Goal: Use online tool/utility: Utilize a website feature to perform a specific function

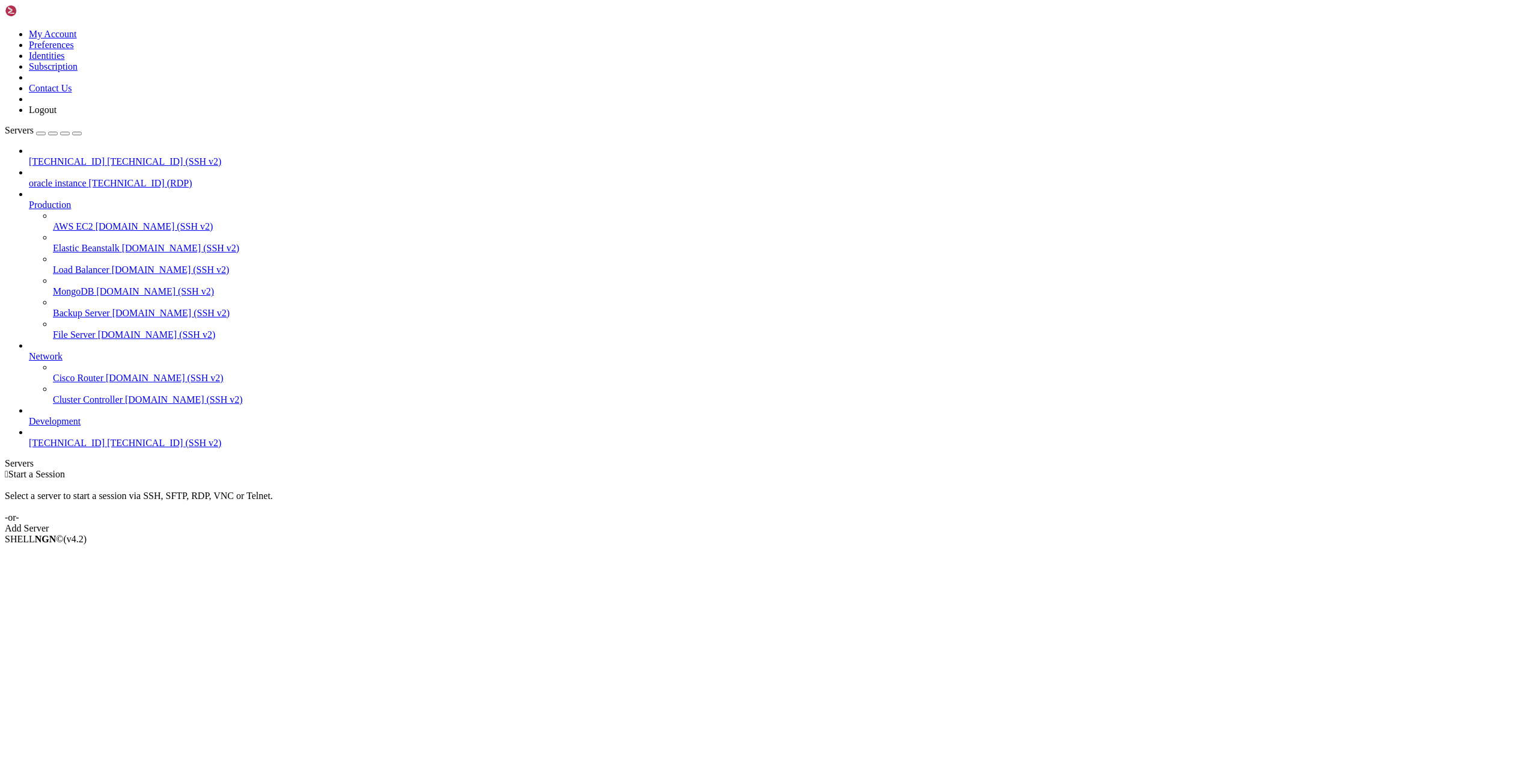
click at [64, 156] on span "[TECHNICAL_ID]" at bounding box center [67, 161] width 76 height 10
click at [94, 554] on li "Connect" at bounding box center [83, 559] width 109 height 11
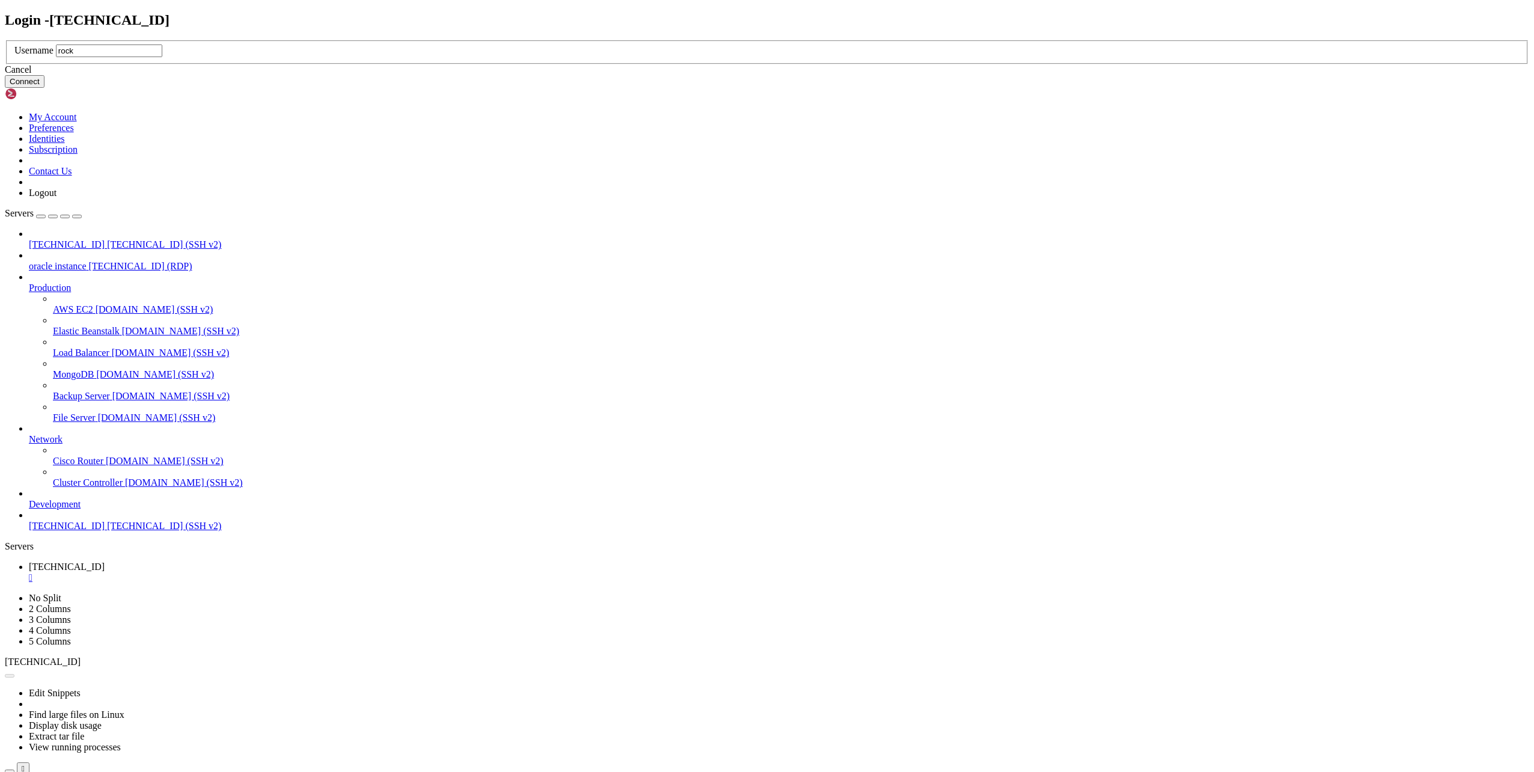
type input "rocky"
click button "Connect" at bounding box center [25, 81] width 40 height 13
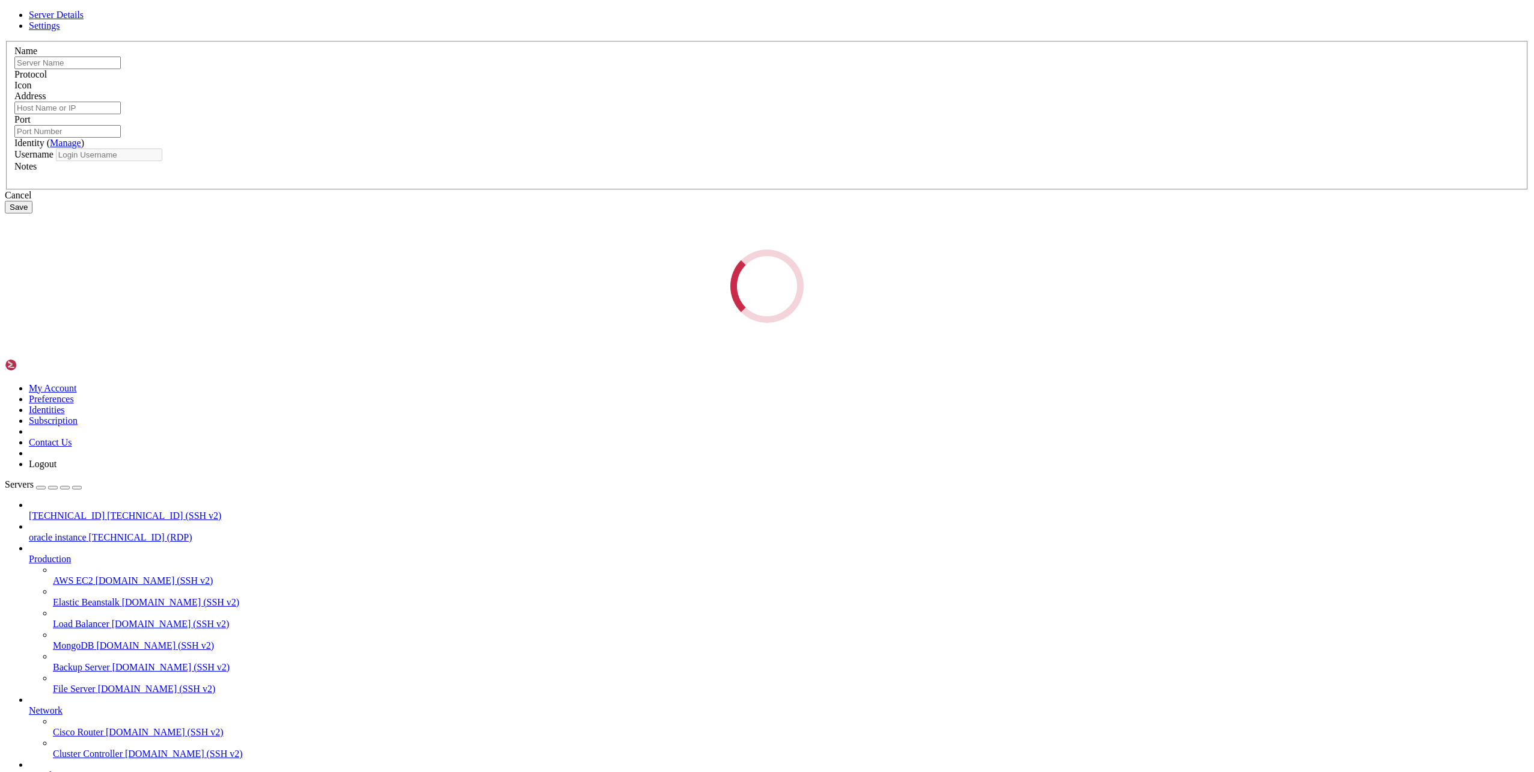
type input "[TECHNICAL_ID]"
type input "22"
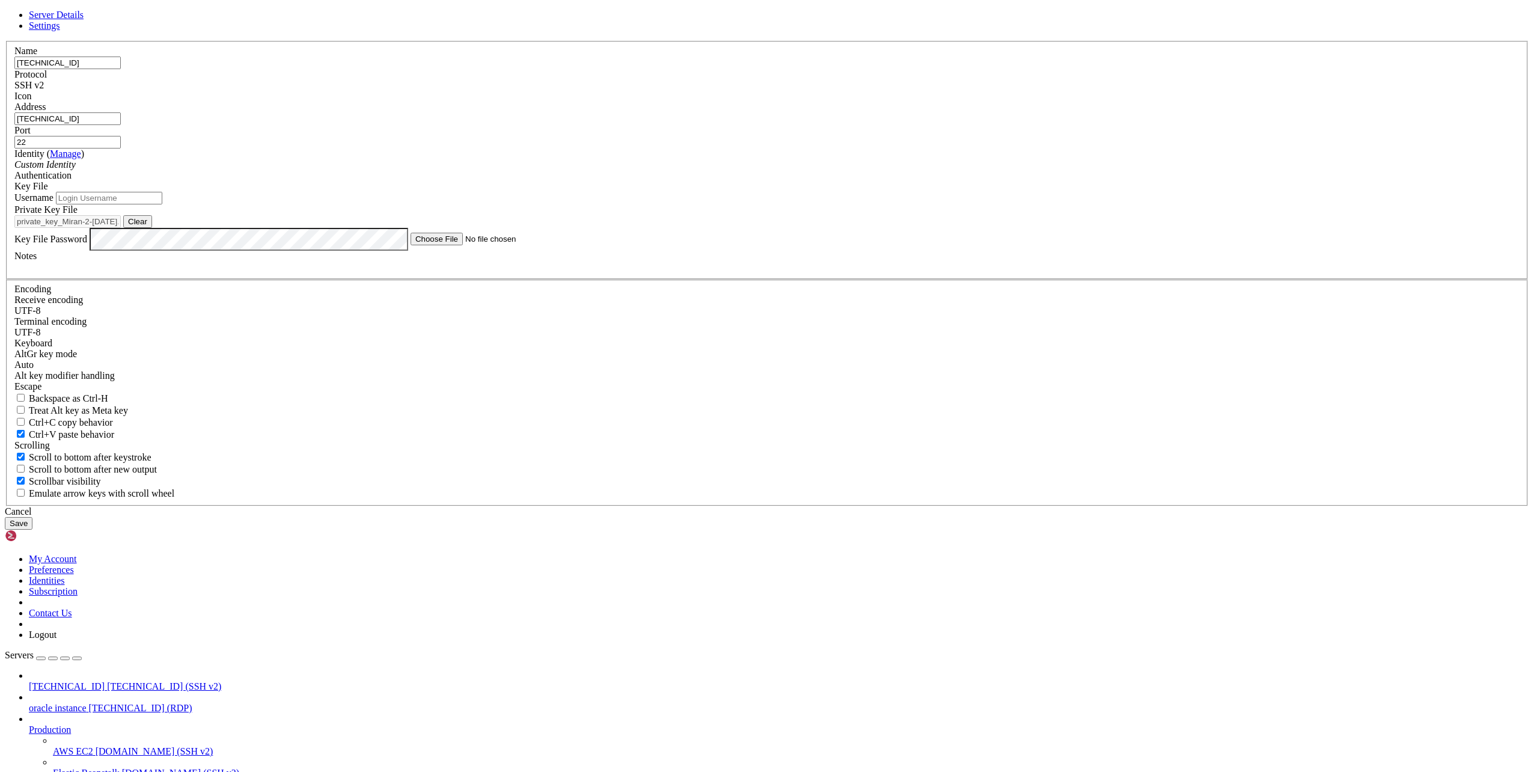
click at [640, 170] on div "Custom Identity" at bounding box center [766, 164] width 1505 height 11
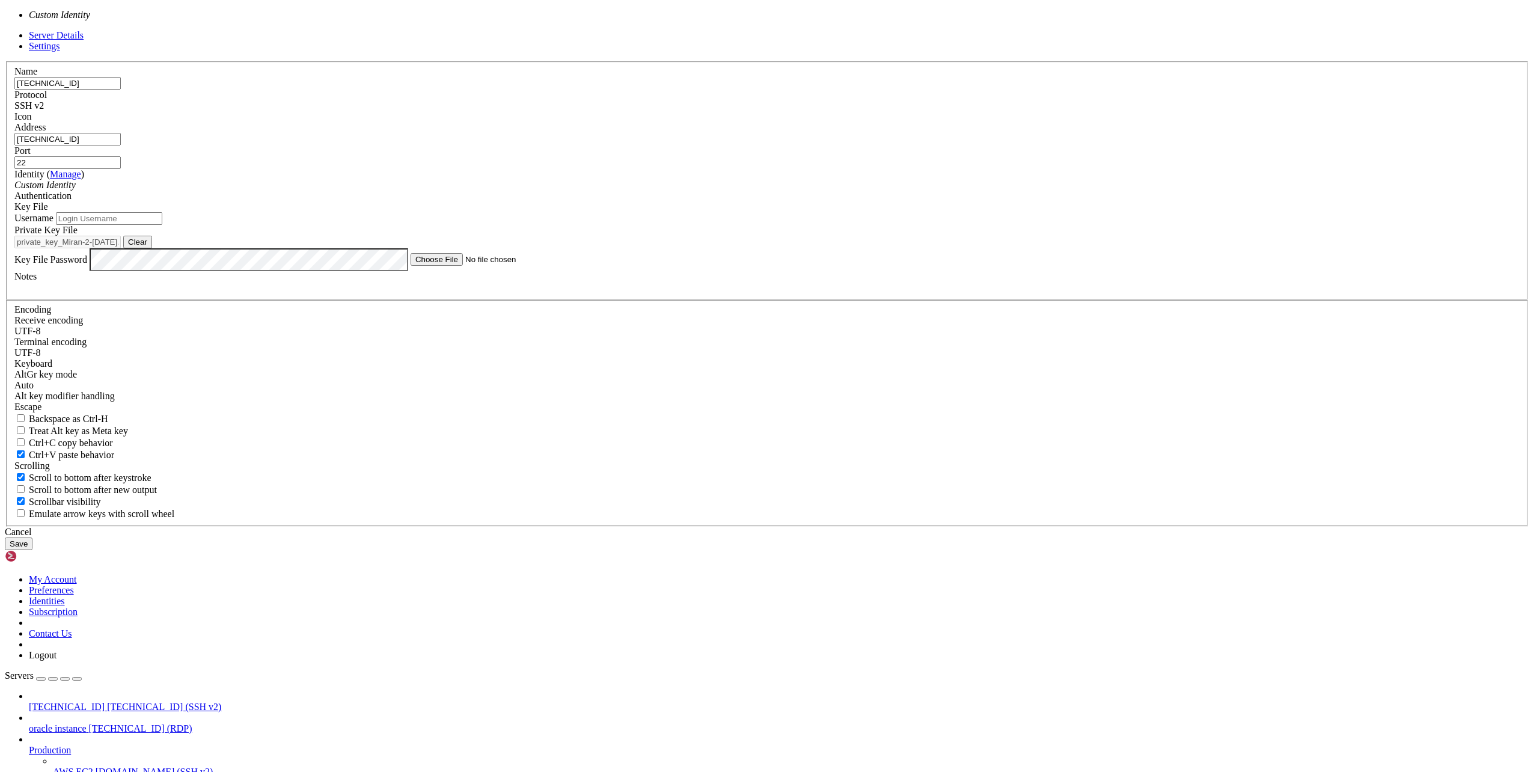
click at [594, 342] on div "Name [TECHNICAL_ID] Protocol SSH v2 Icon Address [TECHNICAL_ID] ( Manage )" at bounding box center [767, 293] width 1524 height 465
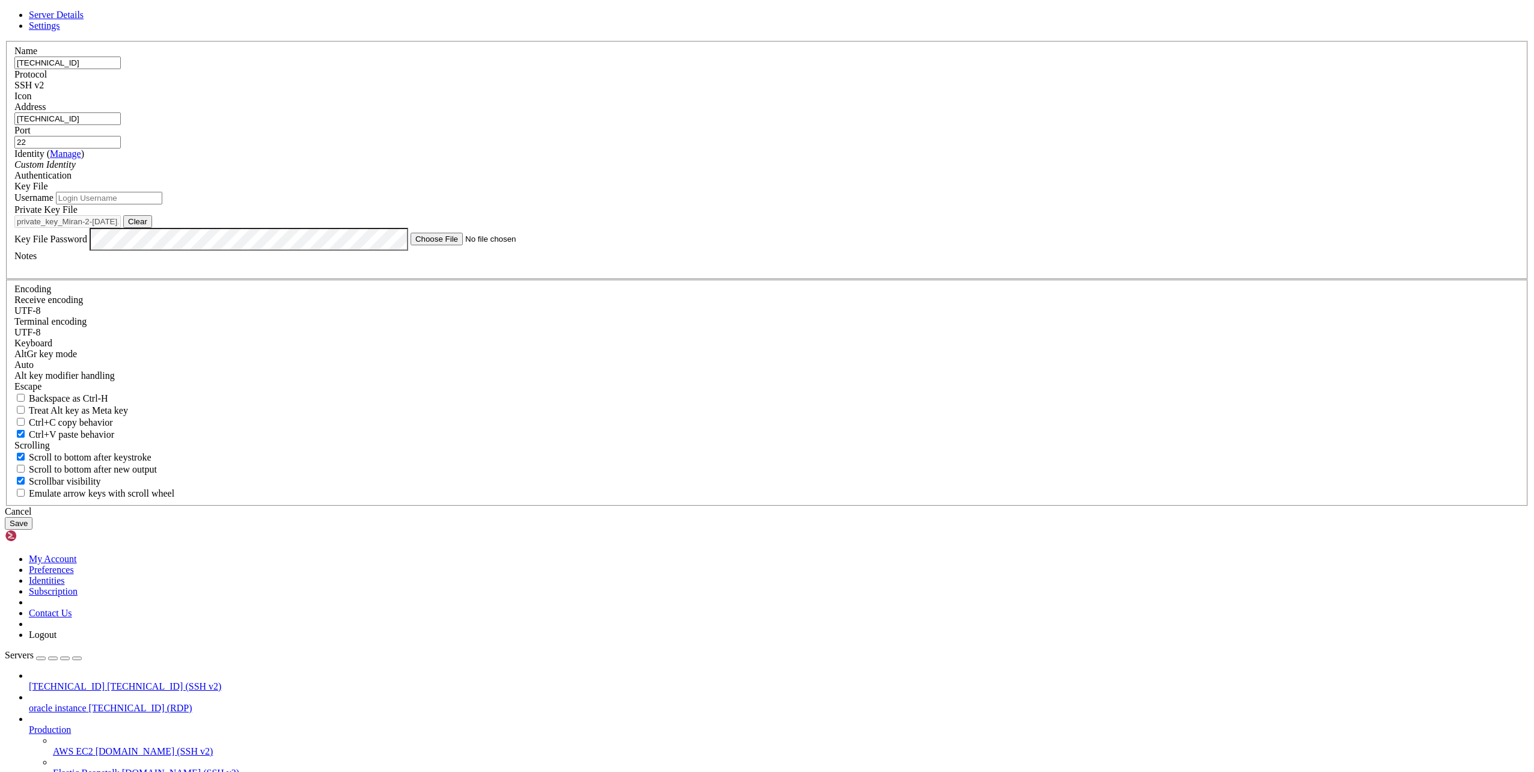
click at [162, 204] on input "Username" at bounding box center [109, 198] width 106 height 13
click at [818, 192] on div "Key File" at bounding box center [766, 186] width 1505 height 11
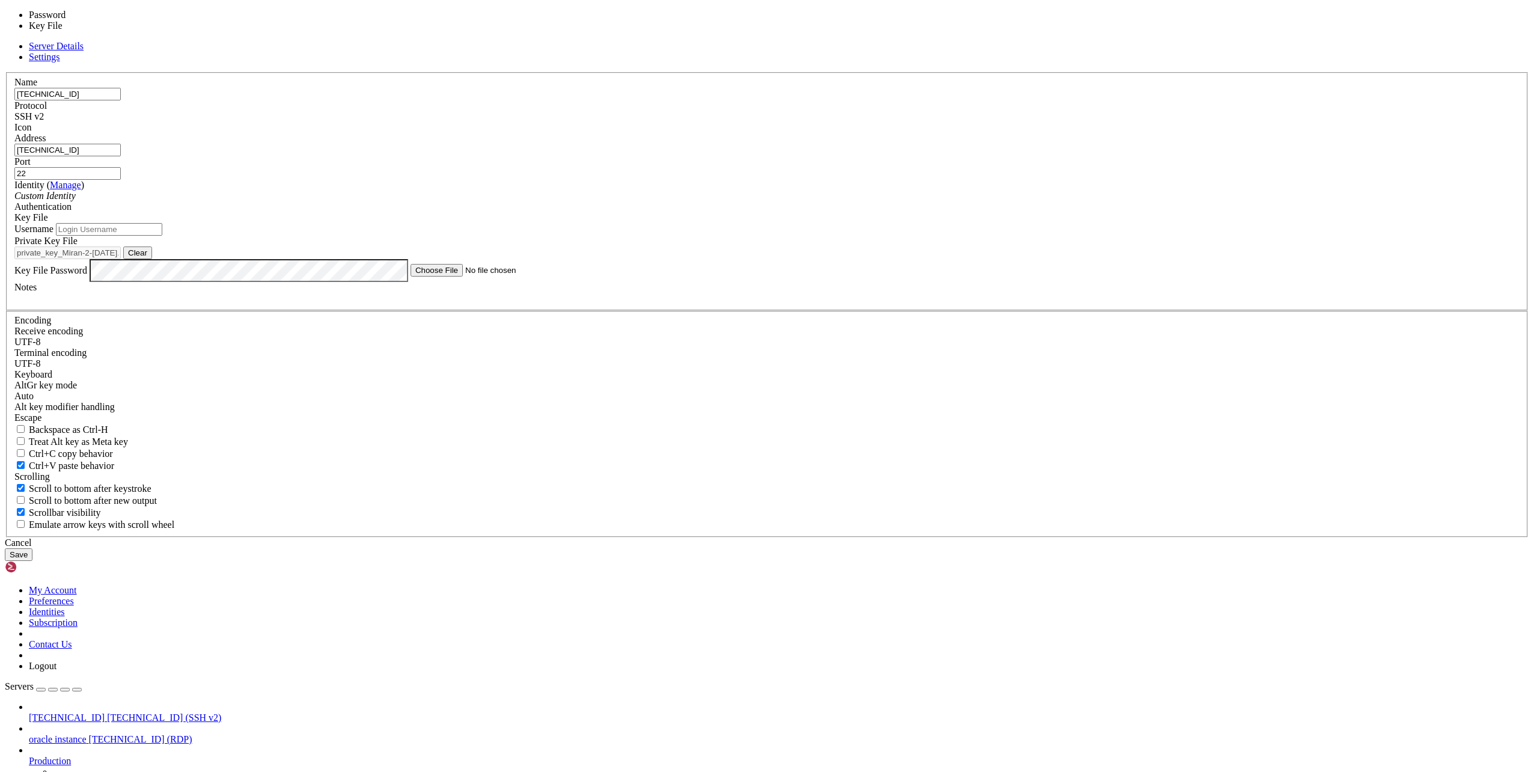
click at [162, 236] on input "Username" at bounding box center [109, 229] width 106 height 13
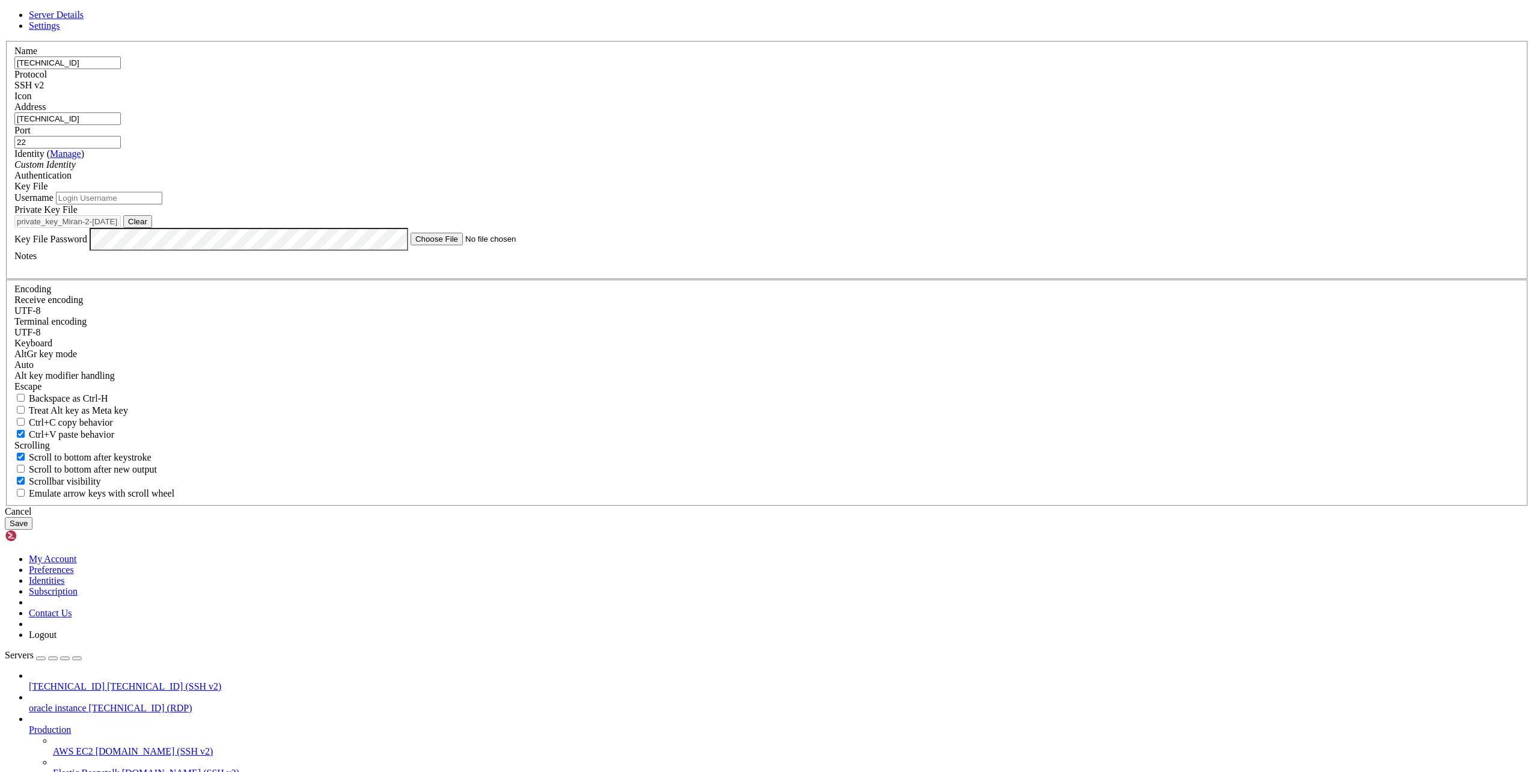
click at [32, 529] on button "Save" at bounding box center [19, 523] width 28 height 13
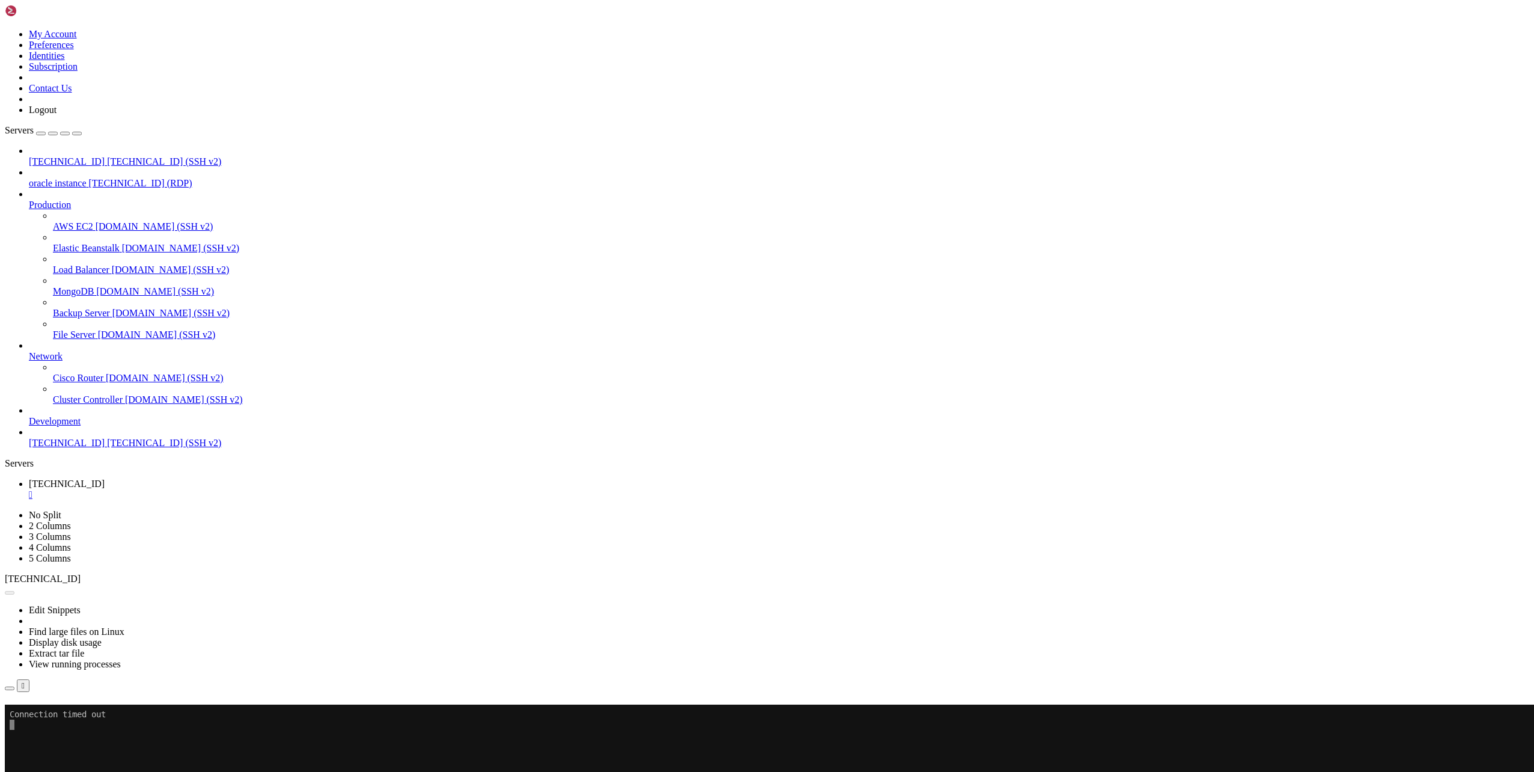
click at [53, 715] on button "Reconnect" at bounding box center [29, 721] width 48 height 13
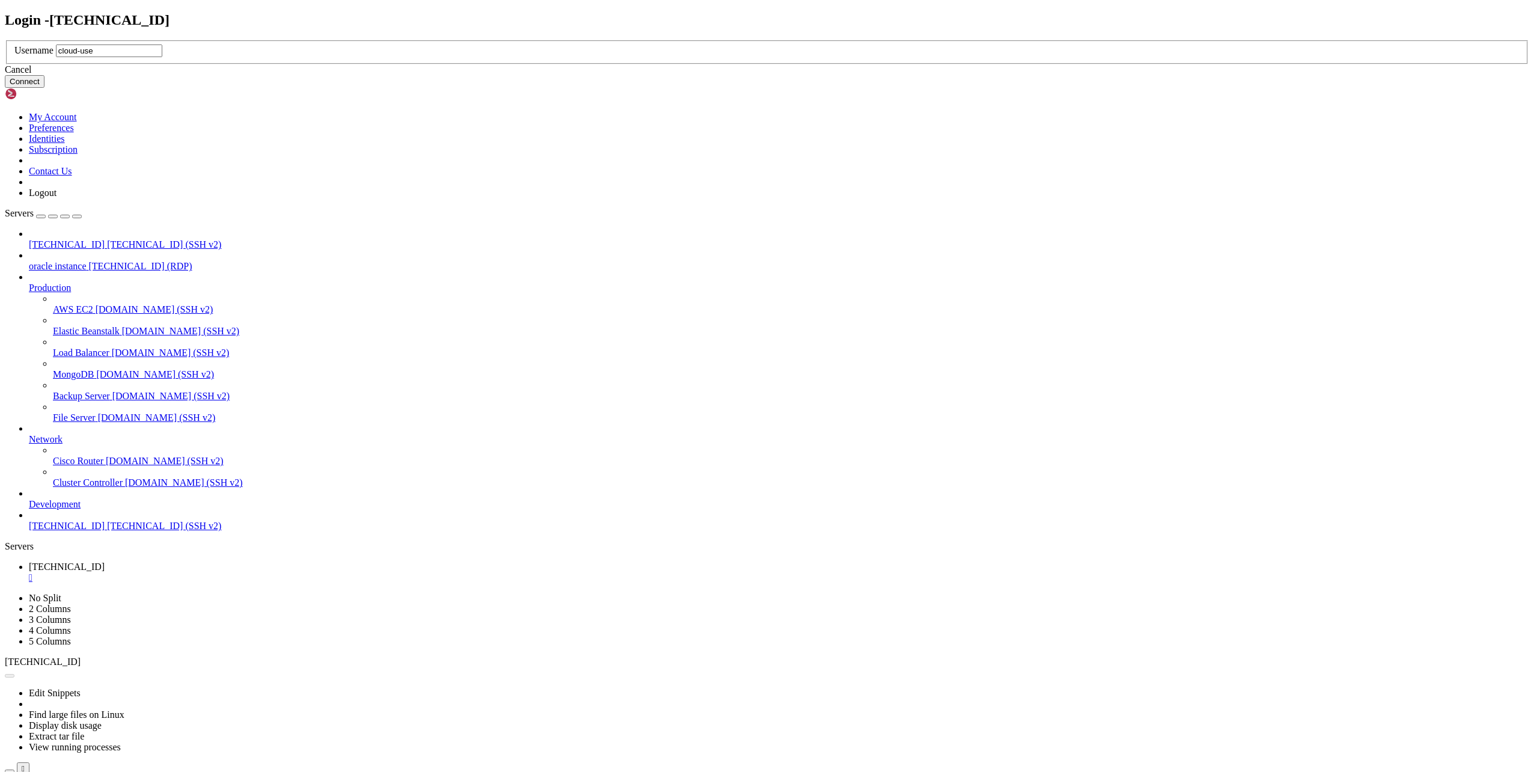
type input "cloud-user"
click button "Connect" at bounding box center [25, 81] width 40 height 13
click at [162, 57] on input "text" at bounding box center [109, 50] width 106 height 13
type input "root"
click at [44, 88] on button "Connect" at bounding box center [25, 81] width 40 height 13
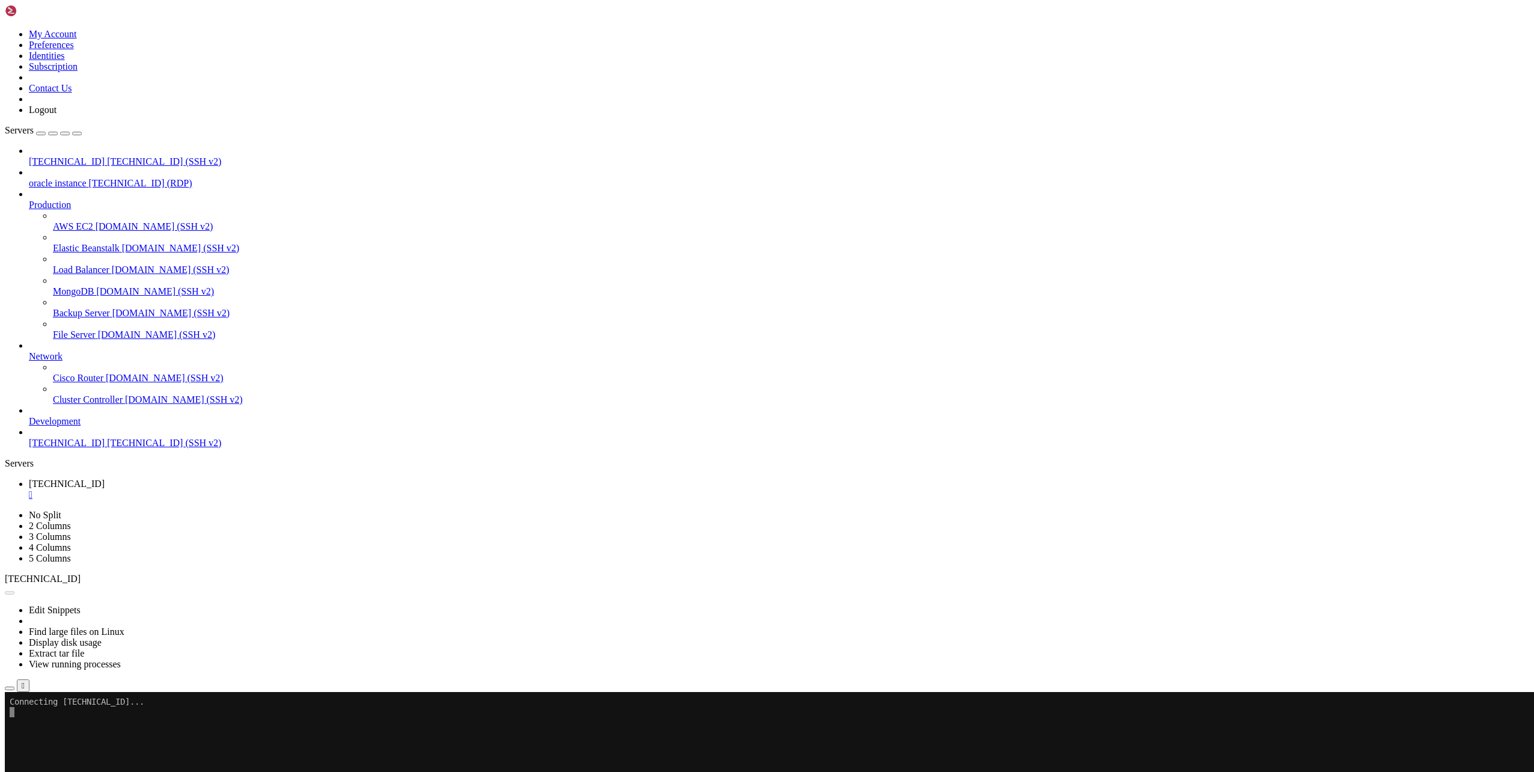
click at [138, 734] on li "Connect" at bounding box center [83, 739] width 109 height 11
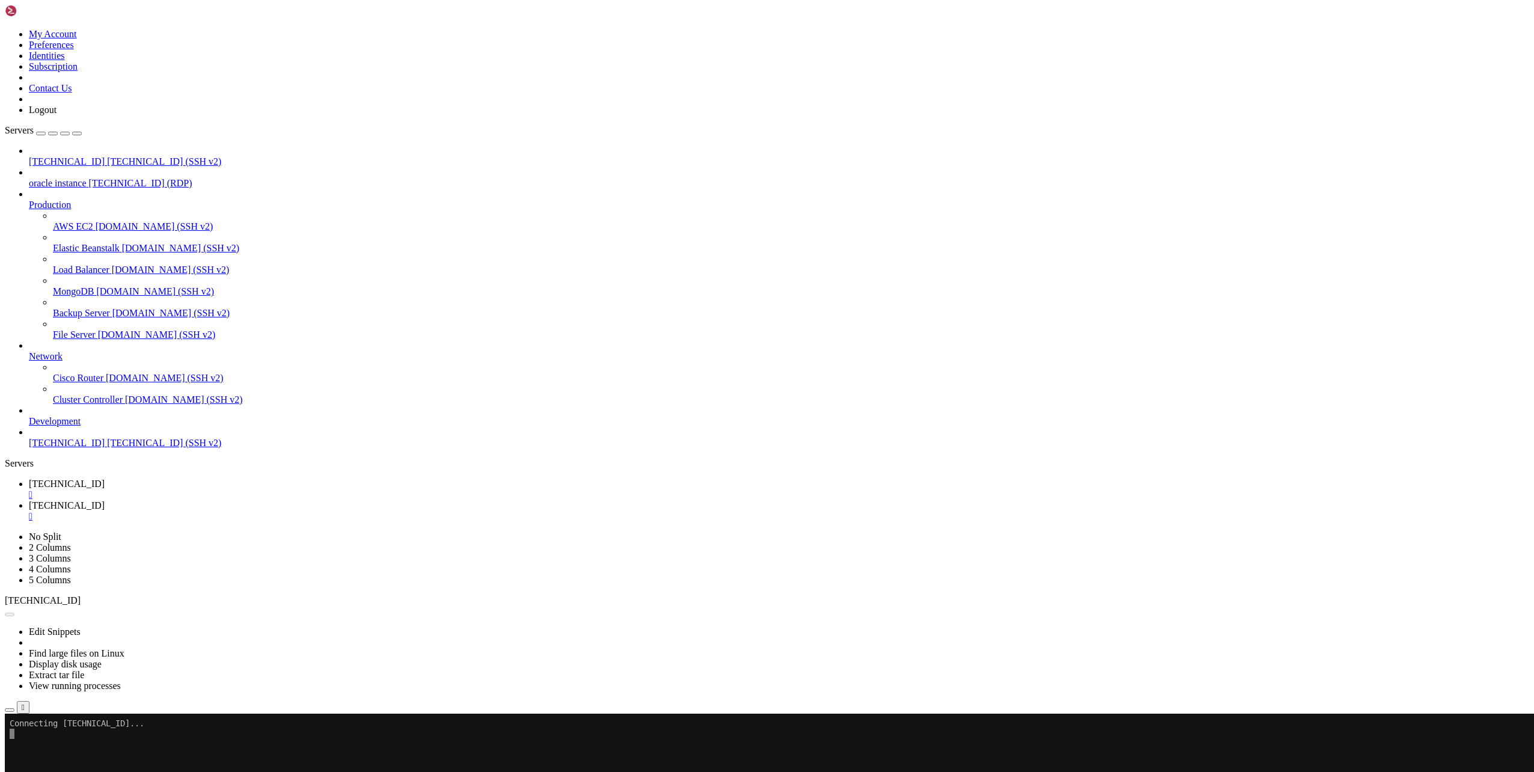
click at [235, 489] on div "" at bounding box center [779, 494] width 1500 height 11
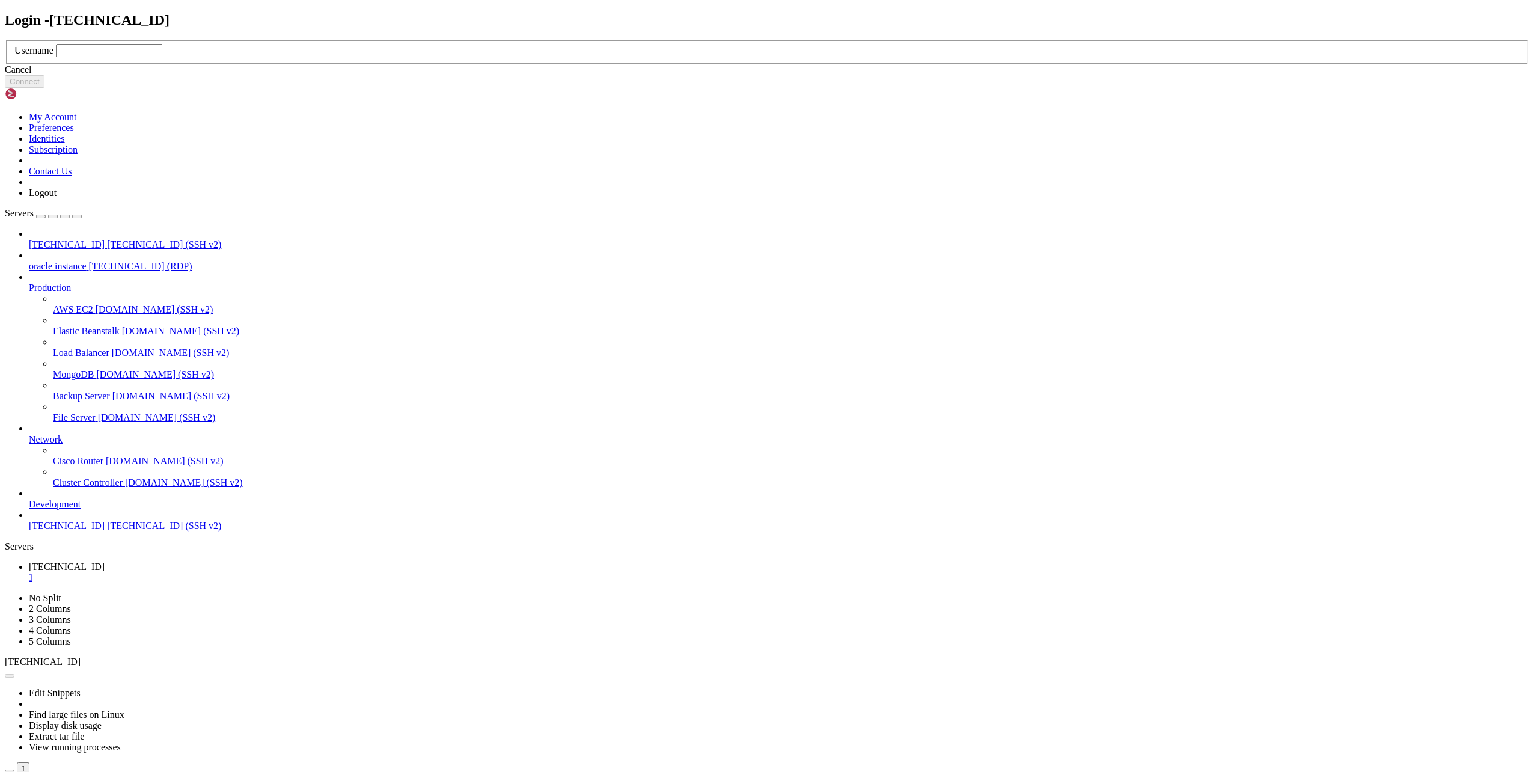
click at [162, 57] on input "text" at bounding box center [109, 50] width 106 height 13
type input "user"
click button "Connect" at bounding box center [25, 81] width 40 height 13
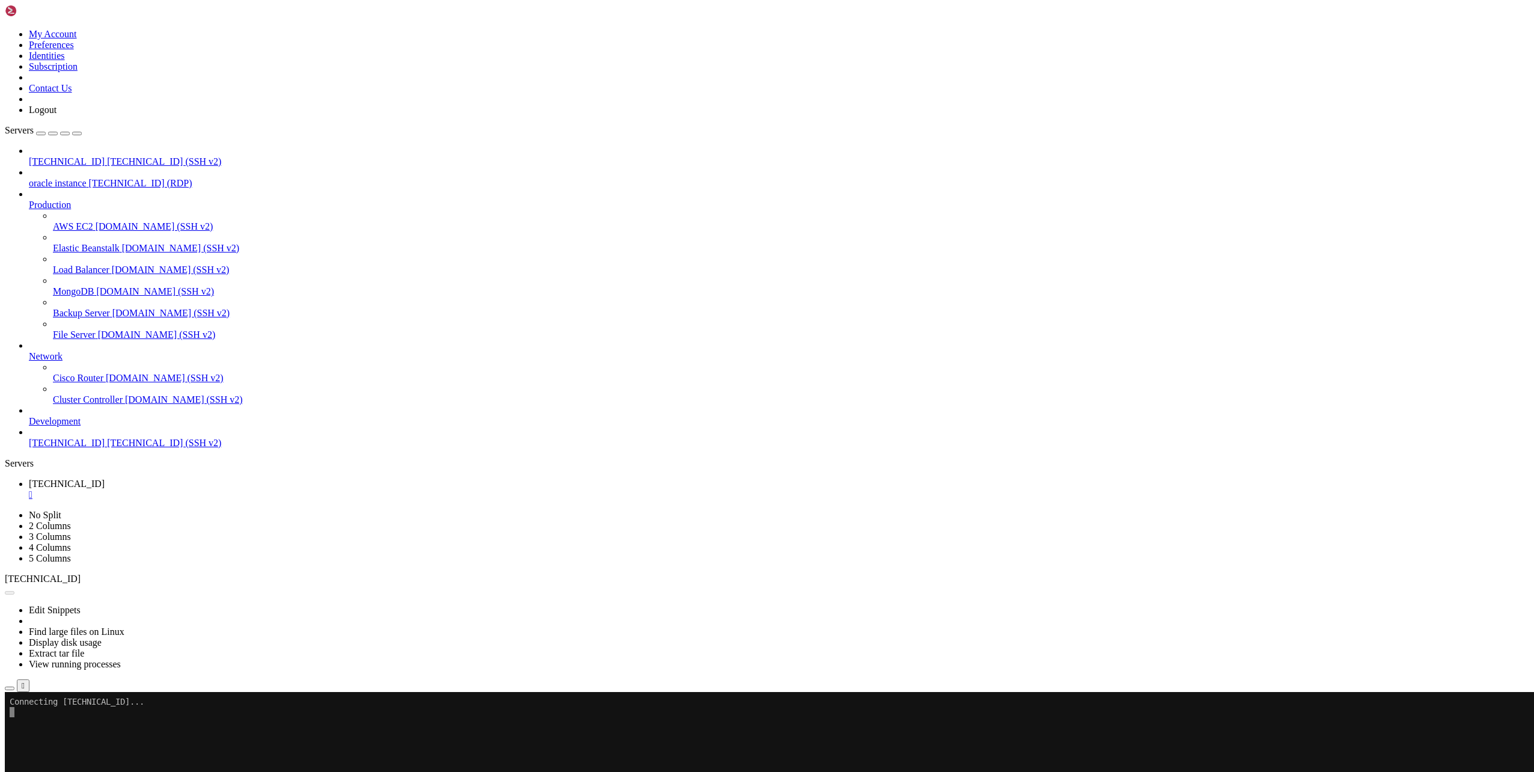
click at [61, 734] on span "Connect" at bounding box center [45, 739] width 32 height 10
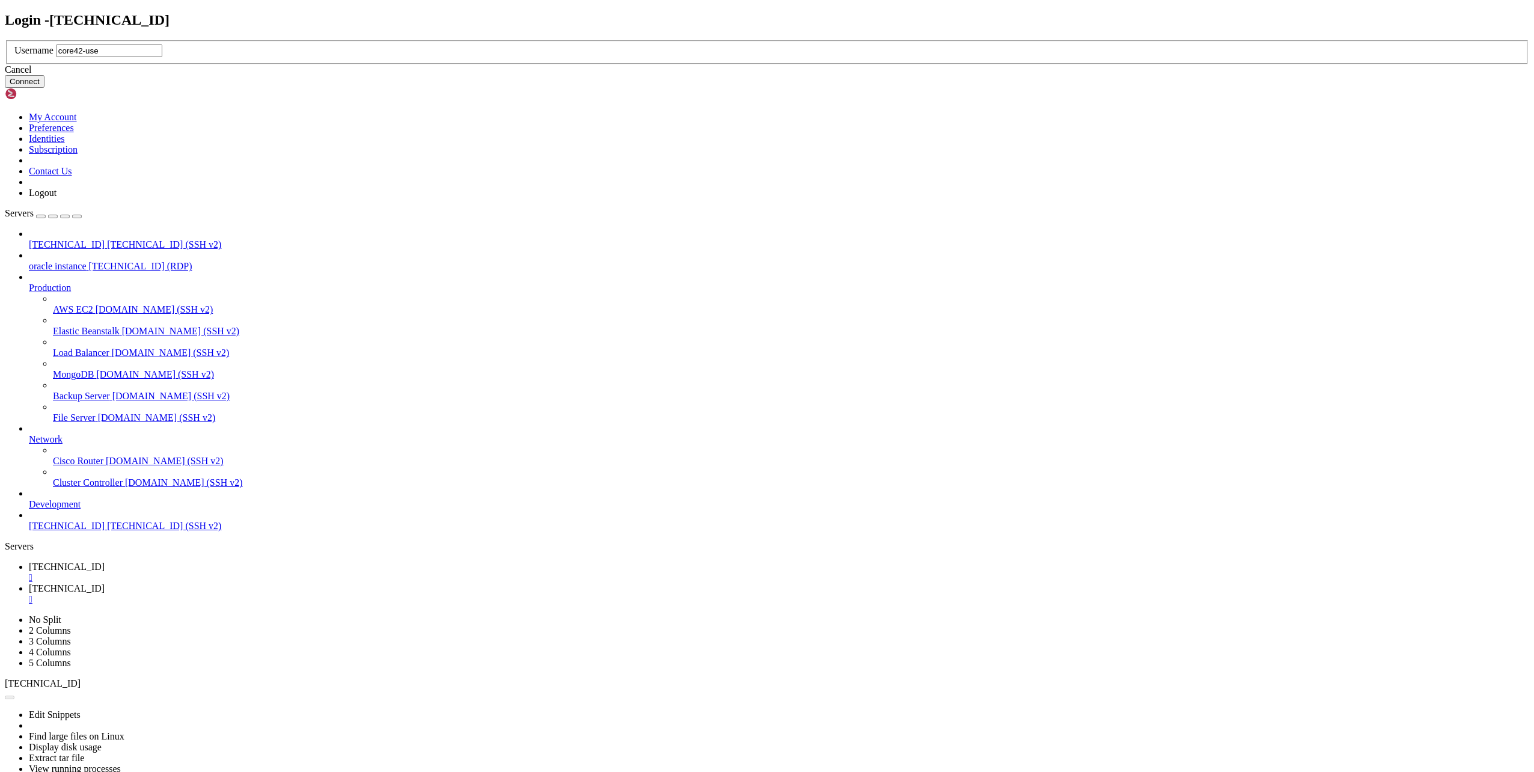
type input "core42-user"
click button "Connect" at bounding box center [25, 81] width 40 height 13
click at [162, 57] on input "text" at bounding box center [109, 50] width 106 height 13
type input "o"
type input "root"
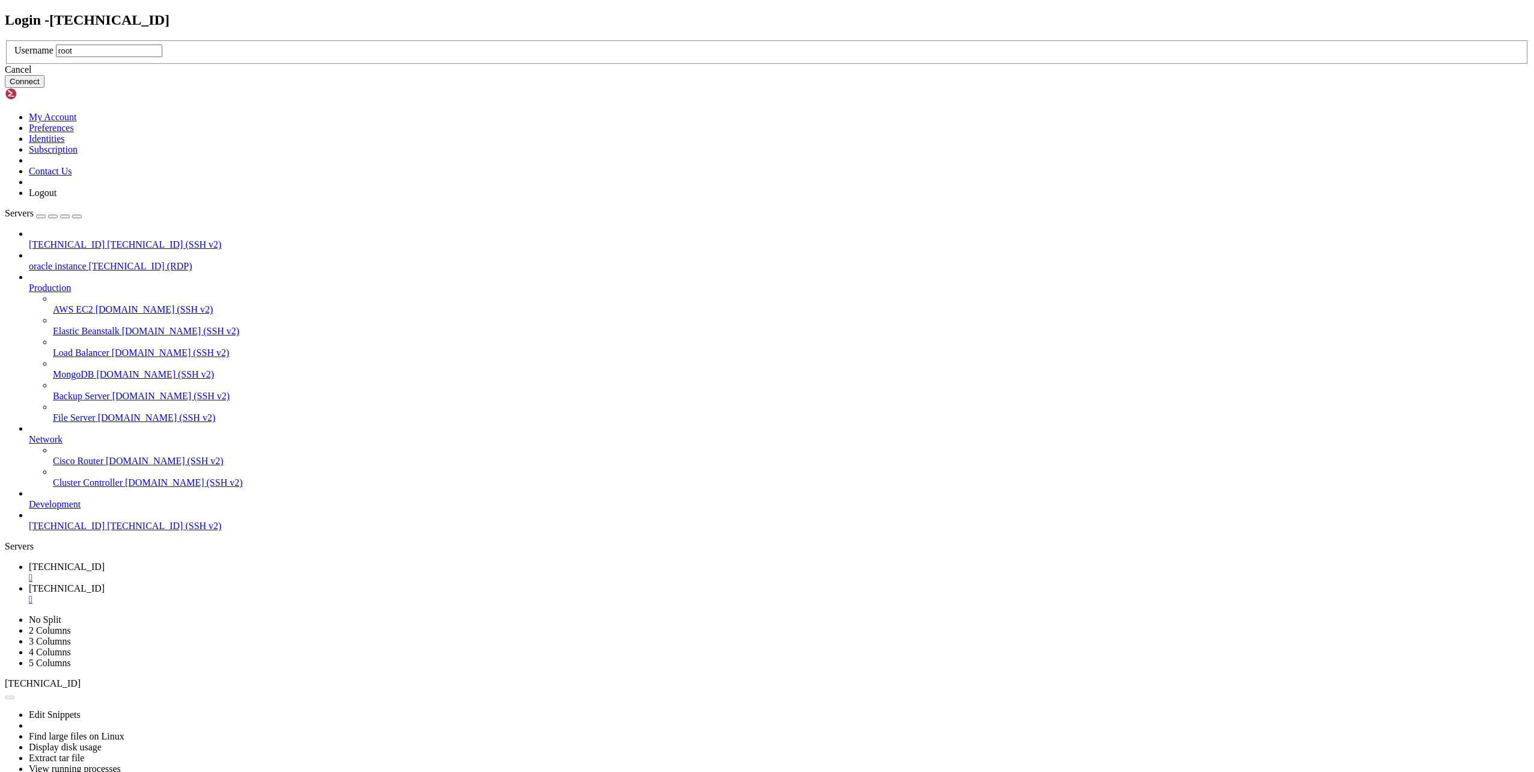
click button "Connect" at bounding box center [25, 81] width 40 height 13
